Goal: Task Accomplishment & Management: Manage account settings

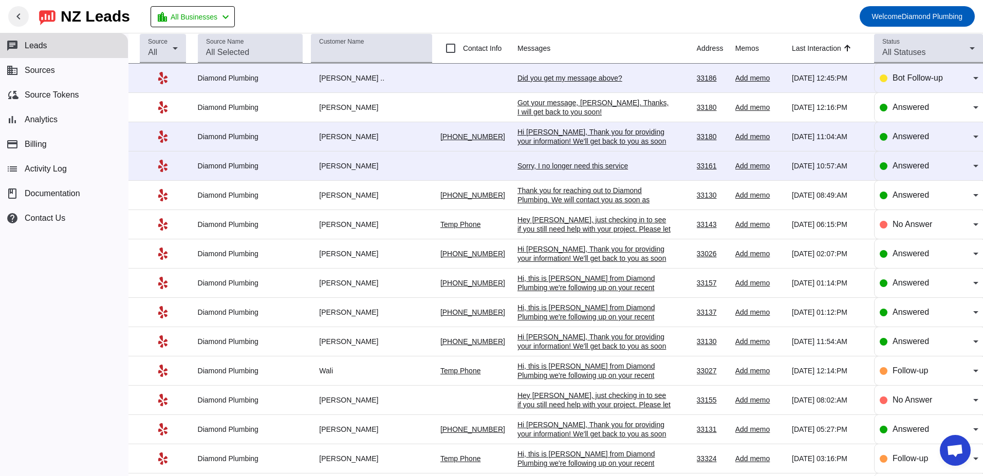
click at [19, 13] on mat-icon "chevron_left" at bounding box center [18, 16] width 12 height 12
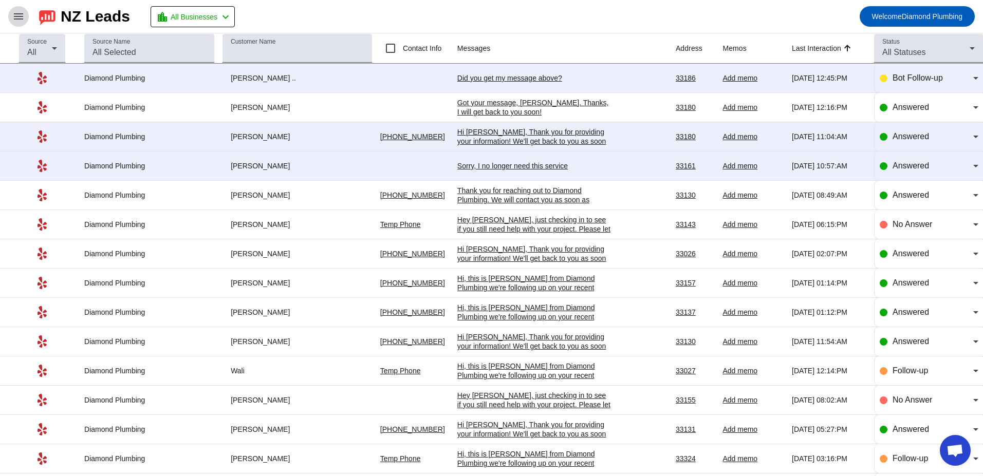
click at [25, 12] on span at bounding box center [18, 16] width 25 height 25
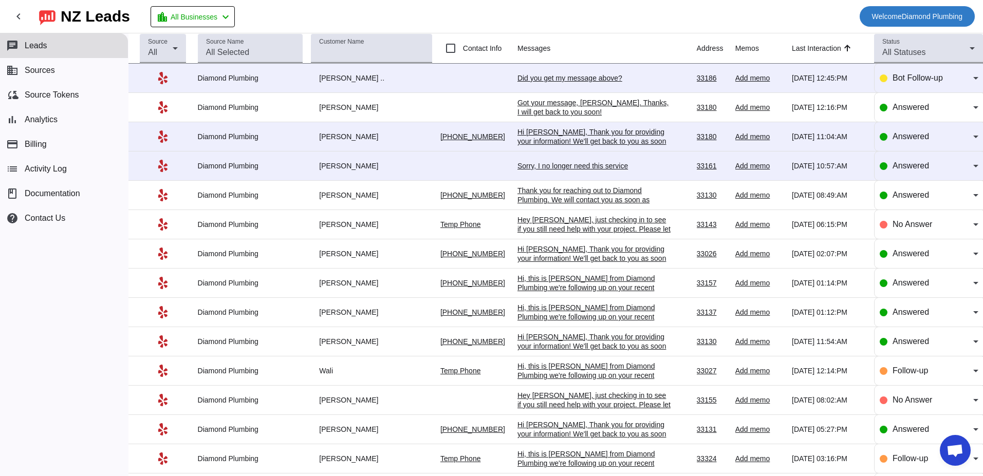
click at [927, 18] on span "Welcome Diamond Plumbing" at bounding box center [917, 16] width 90 height 14
click at [939, 39] on span "Logout" at bounding box center [946, 43] width 45 height 10
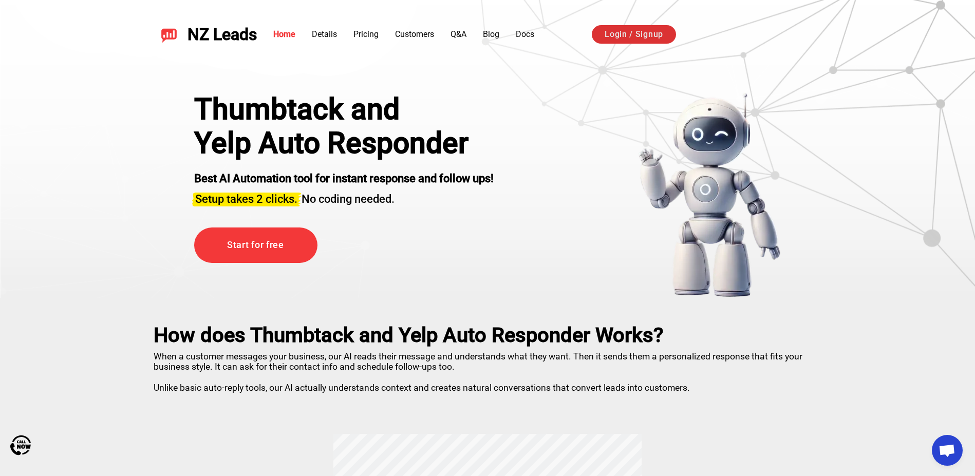
click at [659, 37] on link "Login / Signup" at bounding box center [634, 34] width 84 height 19
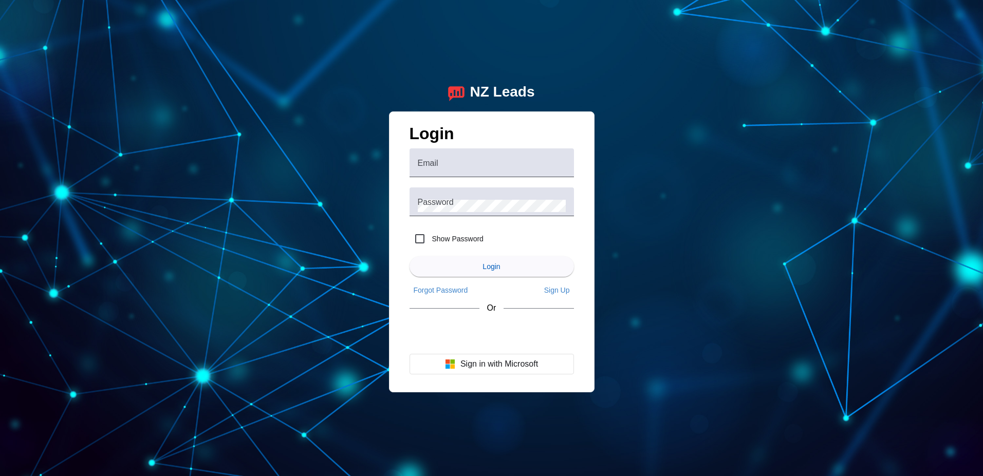
click at [246, 120] on div "NZ Leads Login Email Password Show Password Login Forgot Password Sign Up Or Si…" at bounding box center [491, 238] width 983 height 476
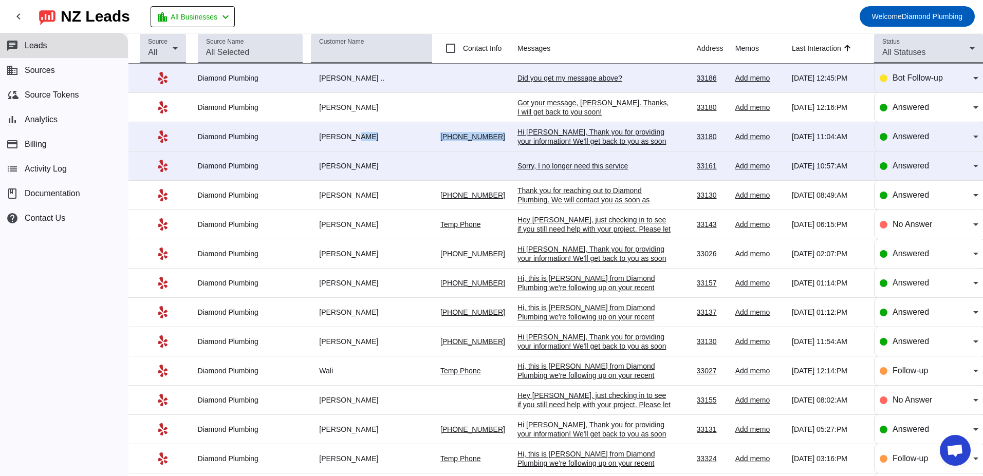
drag, startPoint x: 414, startPoint y: 138, endPoint x: 492, endPoint y: 136, distance: 78.7
click at [492, 136] on tr "Diamond Plumbing [PERSON_NAME] [PHONE_NUMBER] Hi [PERSON_NAME], Thank you for p…" at bounding box center [555, 136] width 855 height 29
copy tr "[PHONE_NUMBER]"
click at [72, 324] on div "chat Leads business Sources cloud_sync Source Tokens bar_chart Analytics paymen…" at bounding box center [64, 254] width 128 height 443
click at [522, 141] on div "Hi [PERSON_NAME], Thank you for providing your information! We'll get back to y…" at bounding box center [595, 141] width 154 height 28
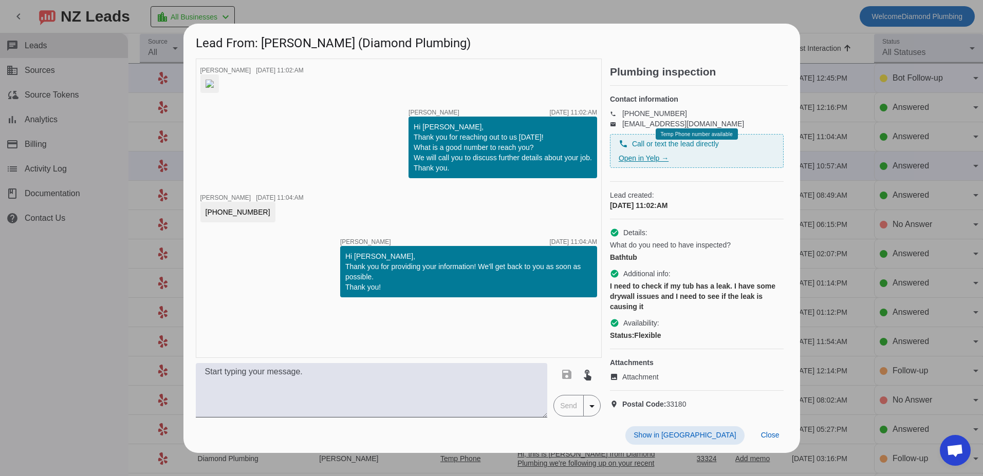
click at [634, 159] on link "Open in Yelp →" at bounding box center [644, 158] width 50 height 8
click at [786, 24] on h1 "Lead From: [PERSON_NAME] (Diamond Plumbing)" at bounding box center [491, 41] width 617 height 34
click at [801, 15] on div at bounding box center [491, 238] width 983 height 476
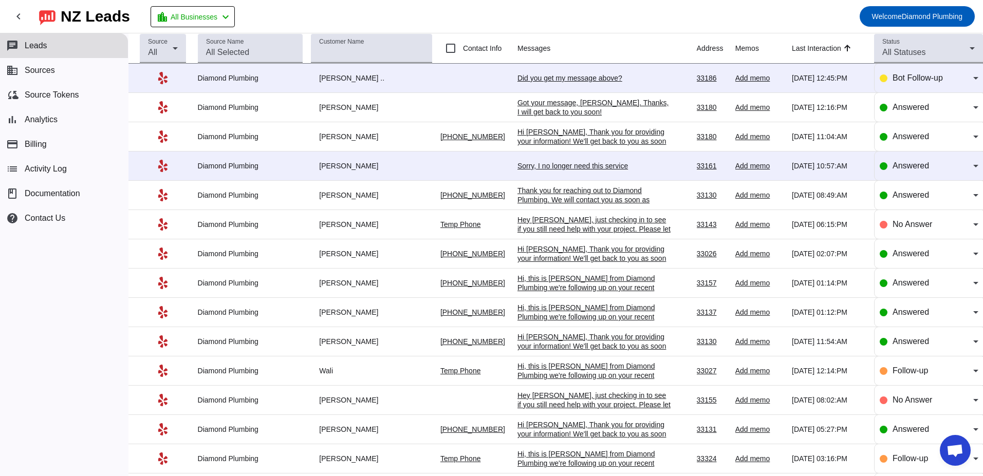
click at [81, 293] on div "chat Leads business Sources cloud_sync Source Tokens bar_chart Analytics paymen…" at bounding box center [64, 254] width 128 height 443
click at [93, 303] on div "chat Leads business Sources cloud_sync Source Tokens bar_chart Analytics paymen…" at bounding box center [64, 254] width 128 height 443
drag, startPoint x: 101, startPoint y: 302, endPoint x: 130, endPoint y: 42, distance: 261.6
click at [101, 302] on div "chat Leads business Sources cloud_sync Source Tokens bar_chart Analytics paymen…" at bounding box center [64, 254] width 128 height 443
